Goal: Check status

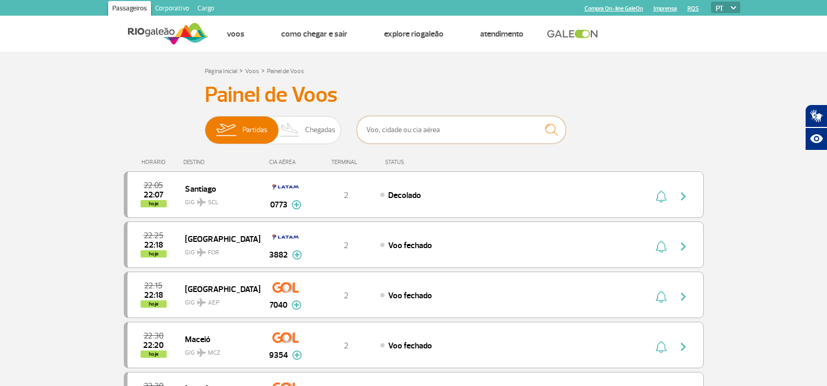
click at [407, 127] on input "text" at bounding box center [461, 130] width 209 height 28
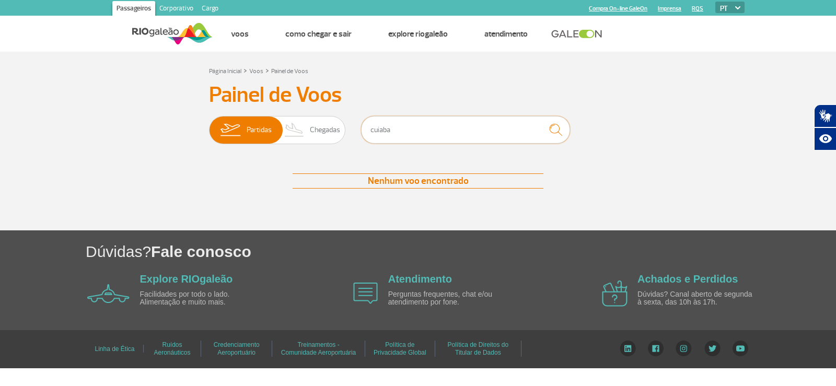
type input "cuiaba"
drag, startPoint x: 405, startPoint y: 127, endPoint x: 358, endPoint y: 125, distance: 47.6
click at [358, 125] on div "Partidas Chegadas cuiaba" at bounding box center [418, 131] width 418 height 31
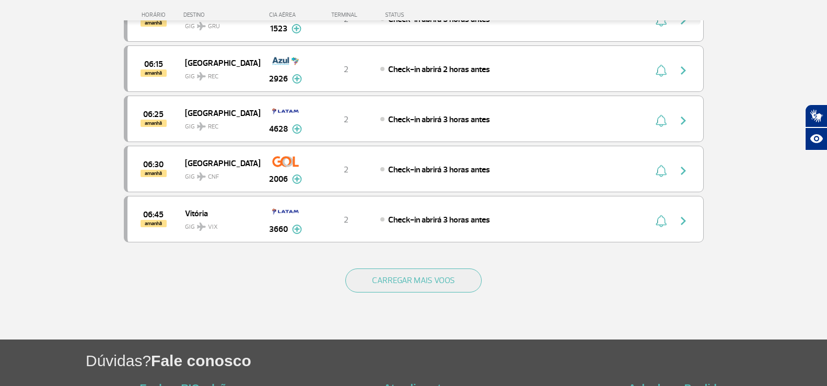
scroll to position [940, 0]
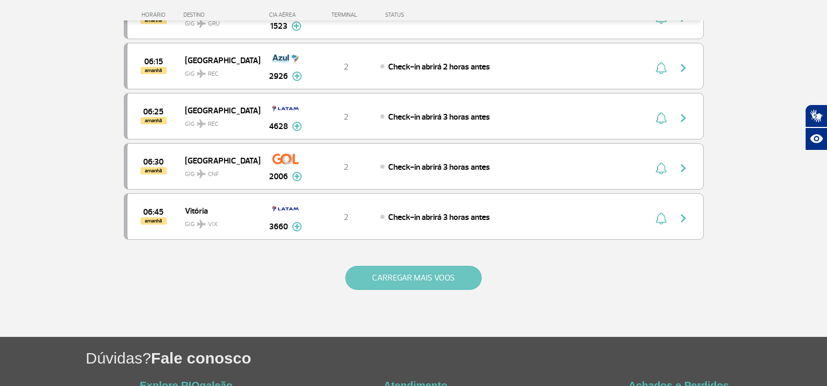
click at [366, 276] on button "CARREGAR MAIS VOOS" at bounding box center [413, 278] width 136 height 24
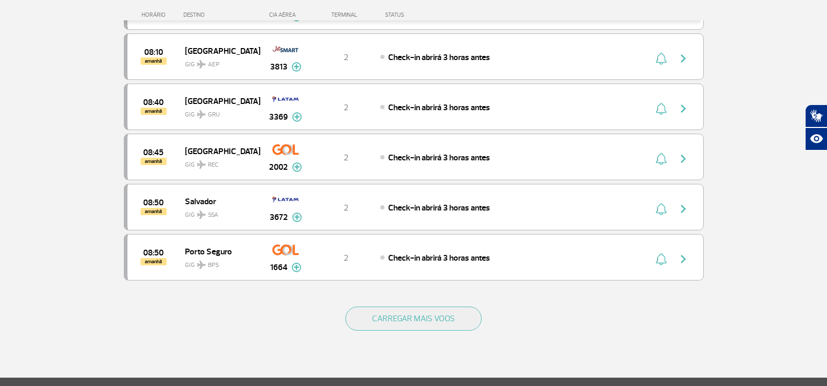
scroll to position [1933, 0]
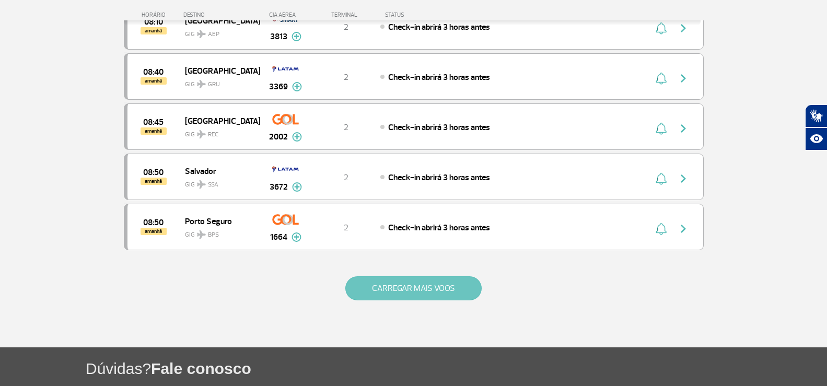
click at [407, 294] on button "CARREGAR MAIS VOOS" at bounding box center [413, 288] width 136 height 24
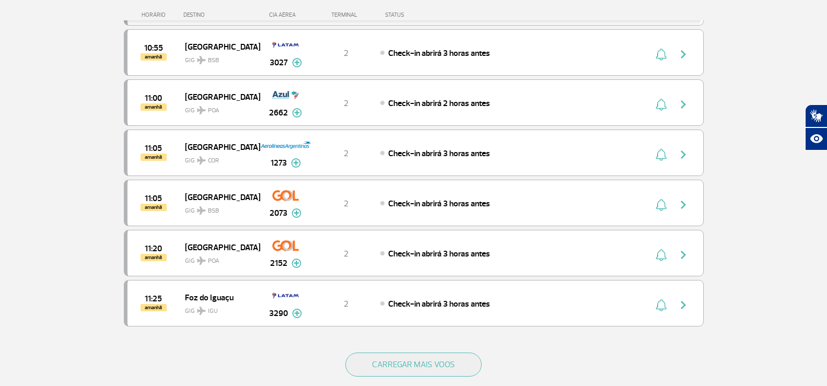
scroll to position [2873, 0]
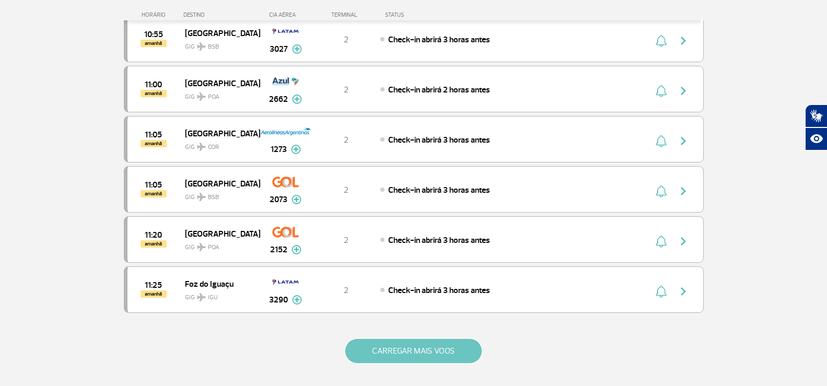
click at [400, 352] on button "CARREGAR MAIS VOOS" at bounding box center [413, 351] width 136 height 24
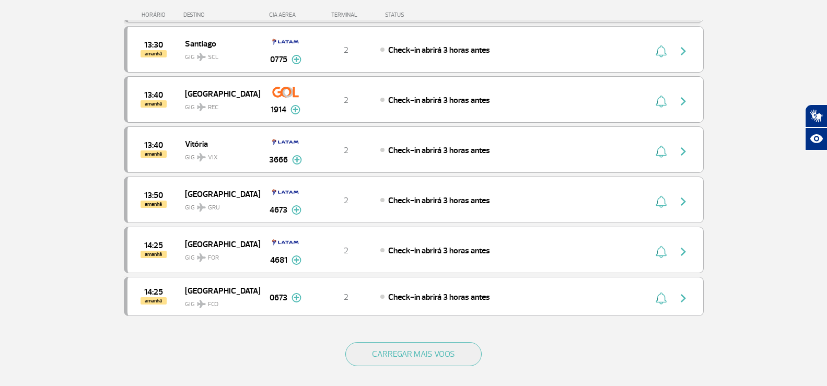
scroll to position [3918, 0]
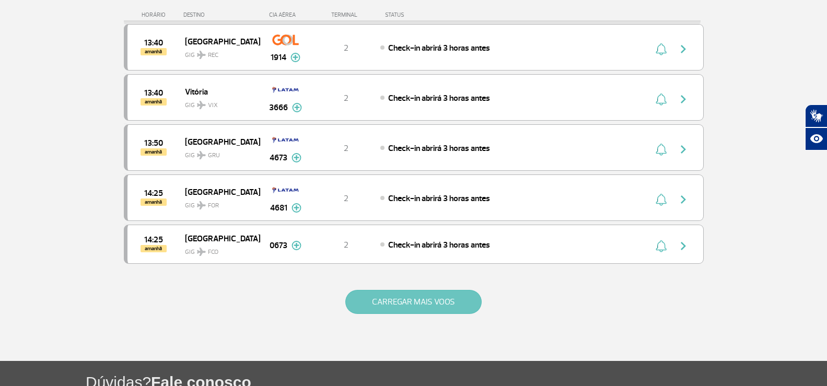
click at [373, 298] on button "CARREGAR MAIS VOOS" at bounding box center [413, 302] width 136 height 24
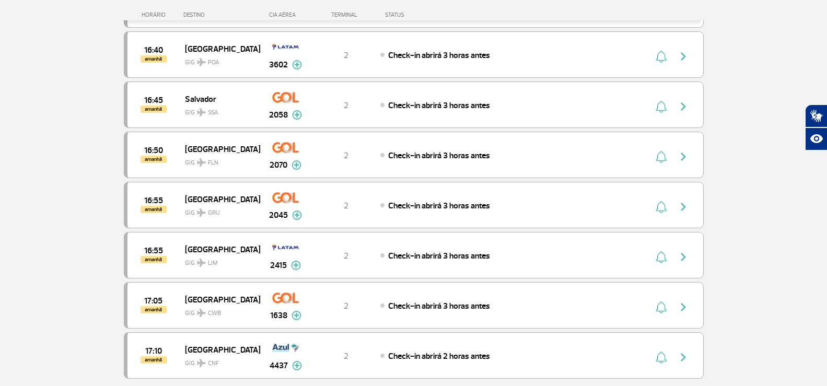
scroll to position [4910, 0]
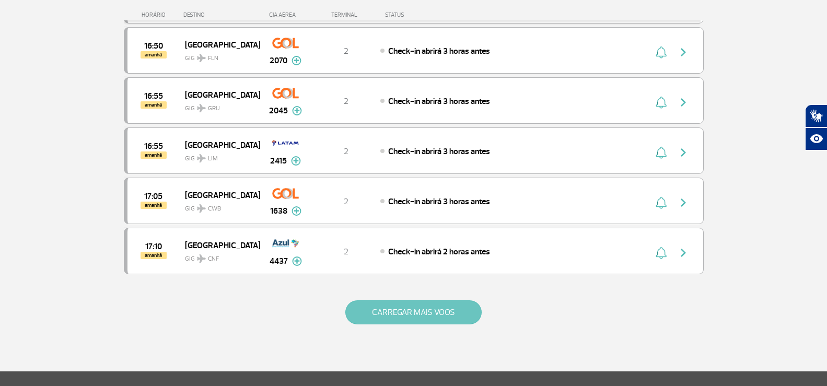
click at [450, 317] on button "CARREGAR MAIS VOOS" at bounding box center [413, 312] width 136 height 24
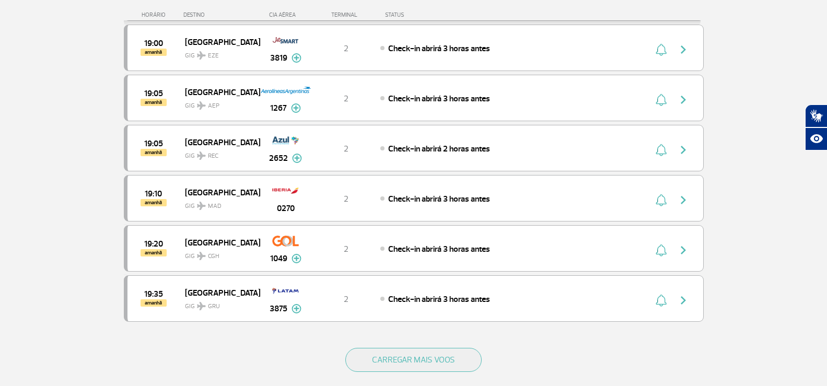
scroll to position [5903, 0]
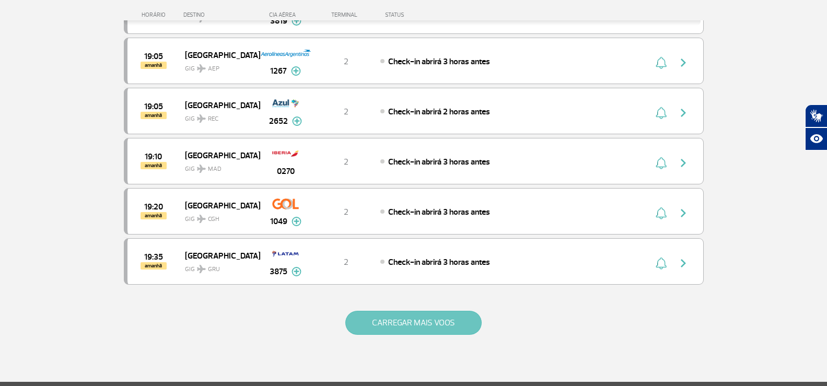
click at [436, 322] on button "CARREGAR MAIS VOOS" at bounding box center [413, 323] width 136 height 24
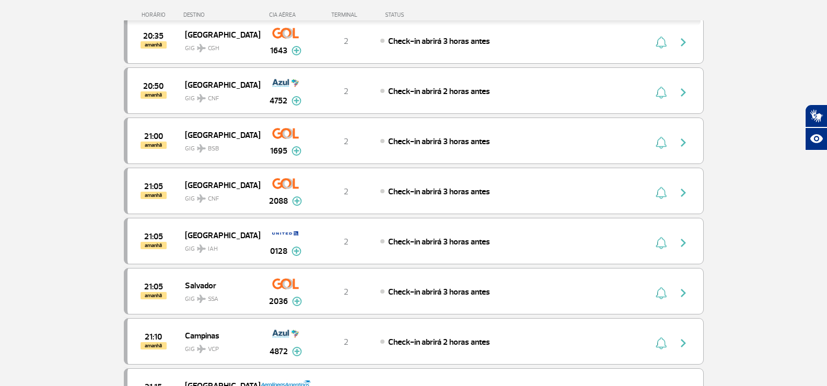
scroll to position [6425, 0]
